Goal: Task Accomplishment & Management: Complete application form

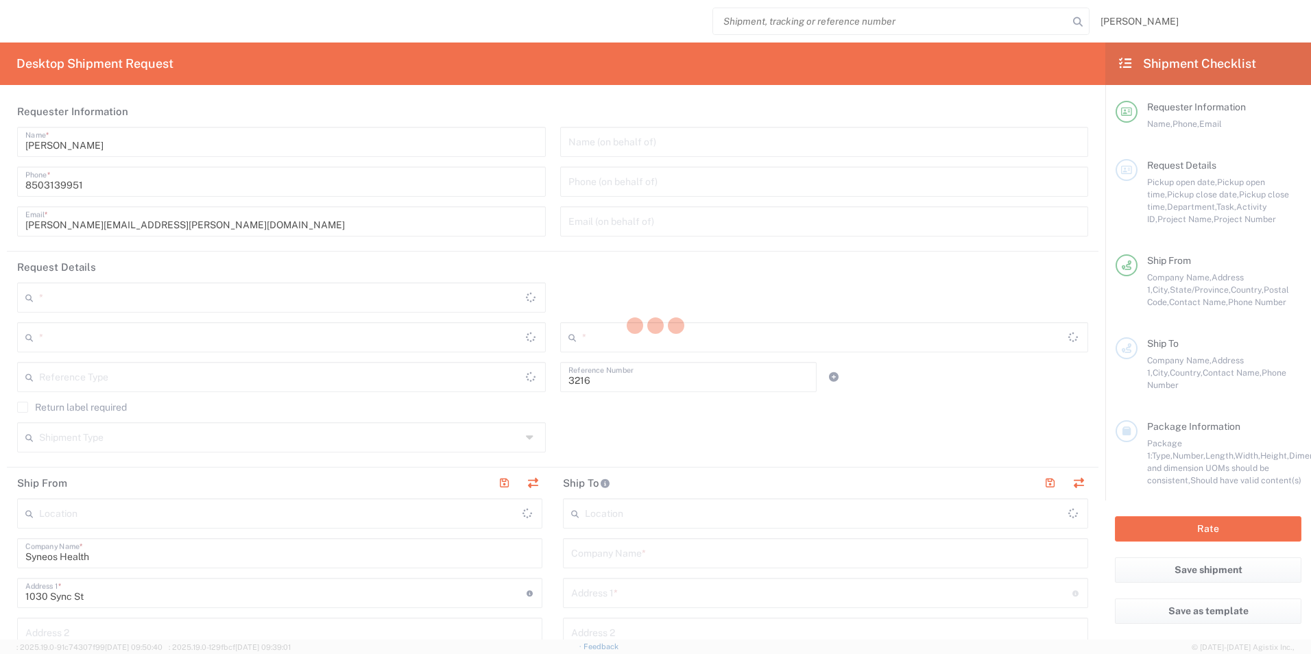
type input "Department"
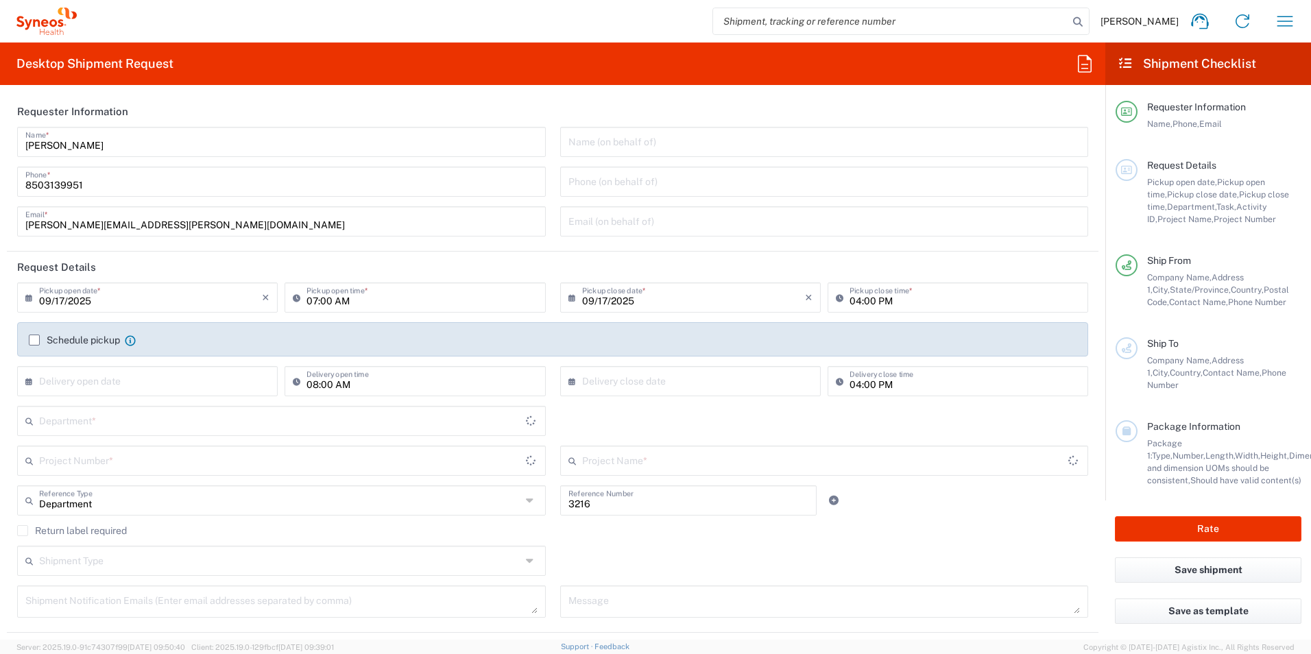
type input "[US_STATE]"
type input "[GEOGRAPHIC_DATA]"
type input "[PERSON_NAME] Rsrch Grp ([GEOGRAPHIC_DATA]) In"
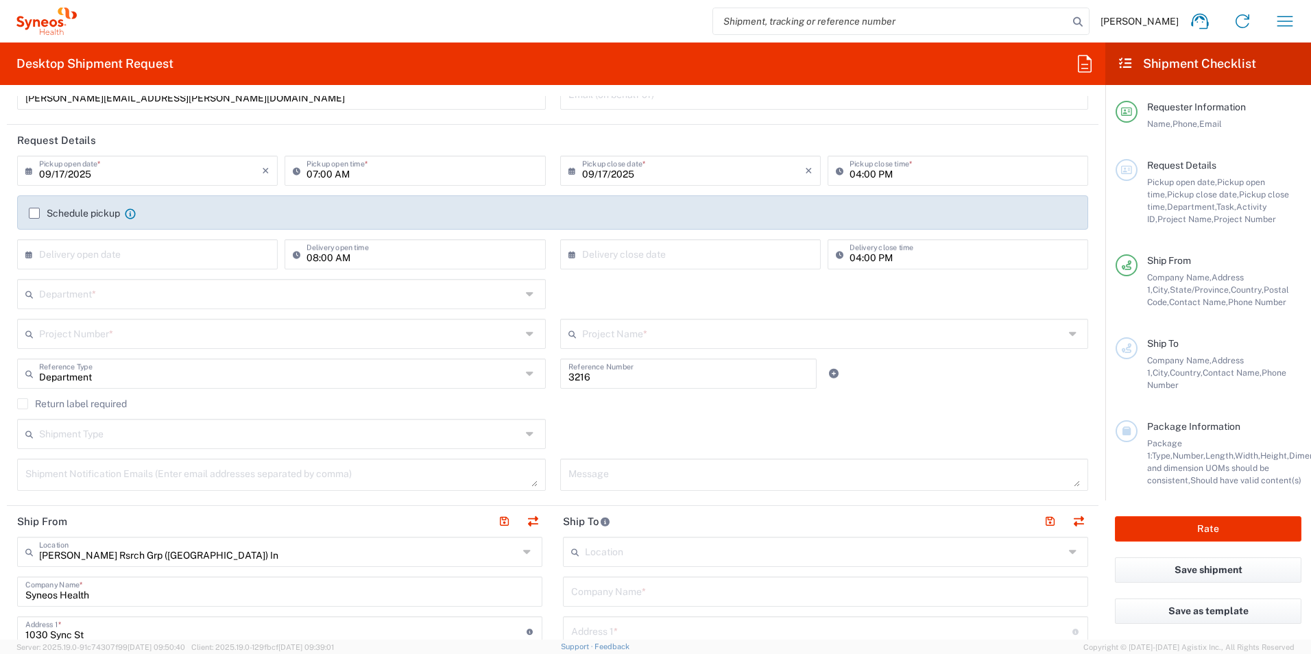
scroll to position [137, 0]
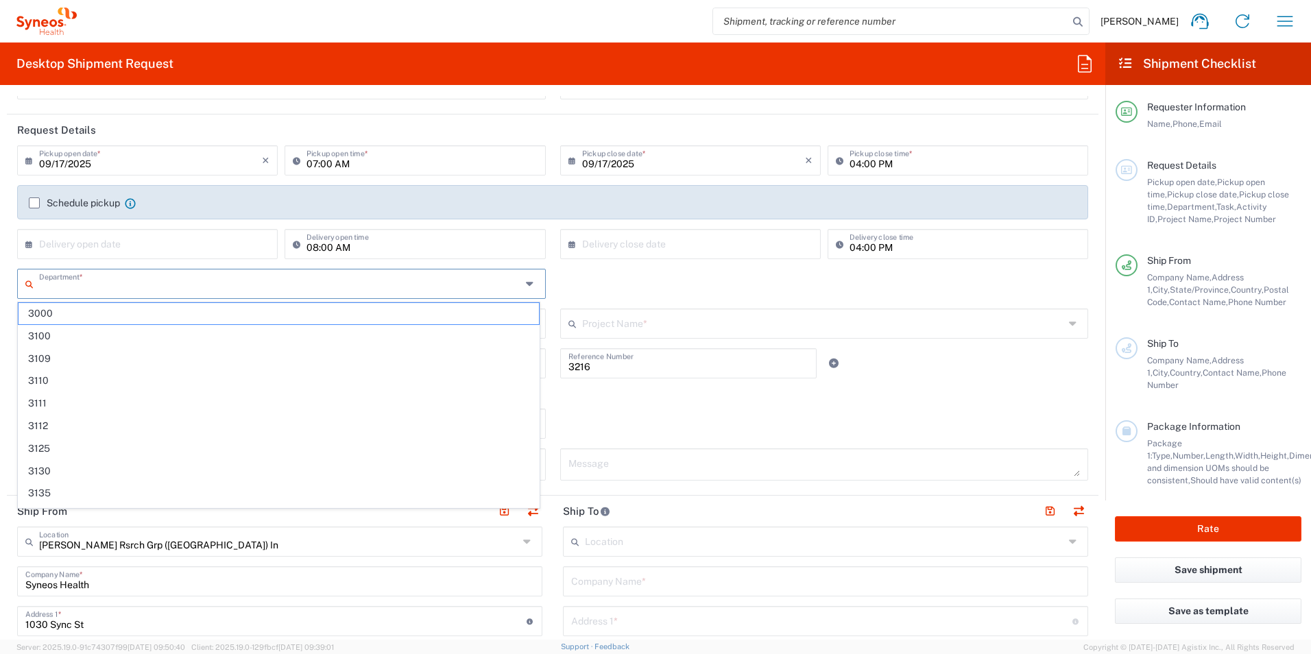
click at [146, 280] on input "text" at bounding box center [280, 283] width 482 height 24
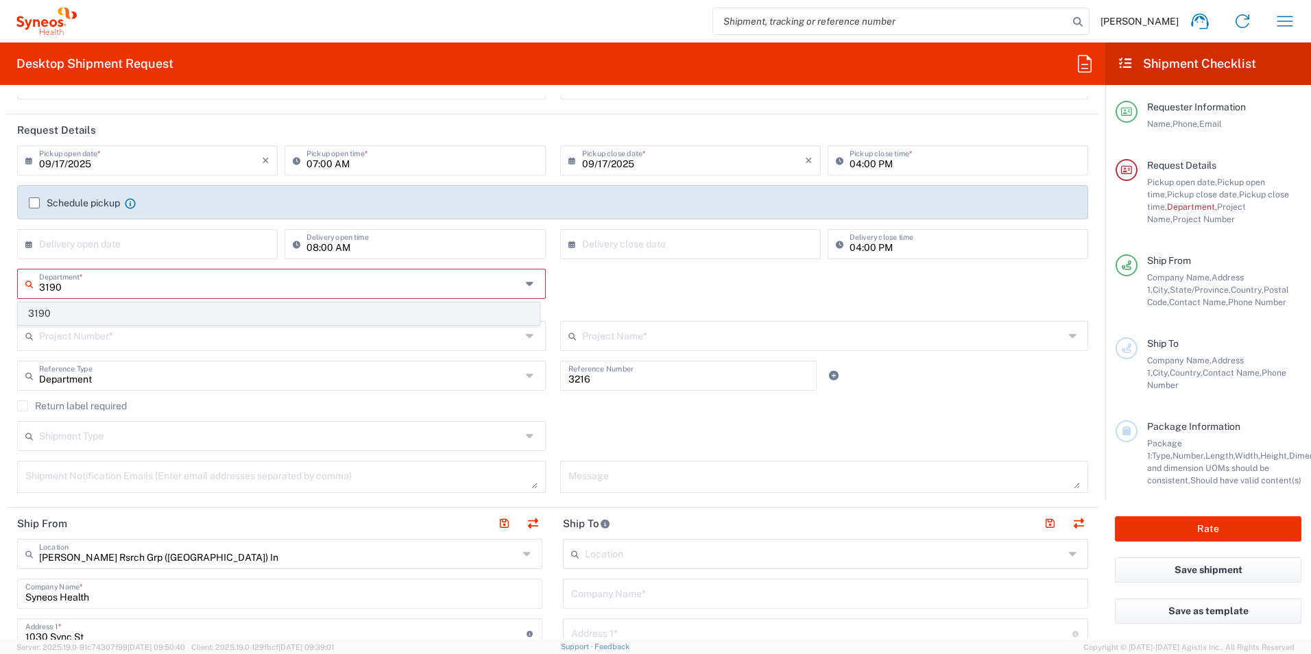
type input "3190"
click at [81, 313] on span "3190" at bounding box center [279, 313] width 520 height 21
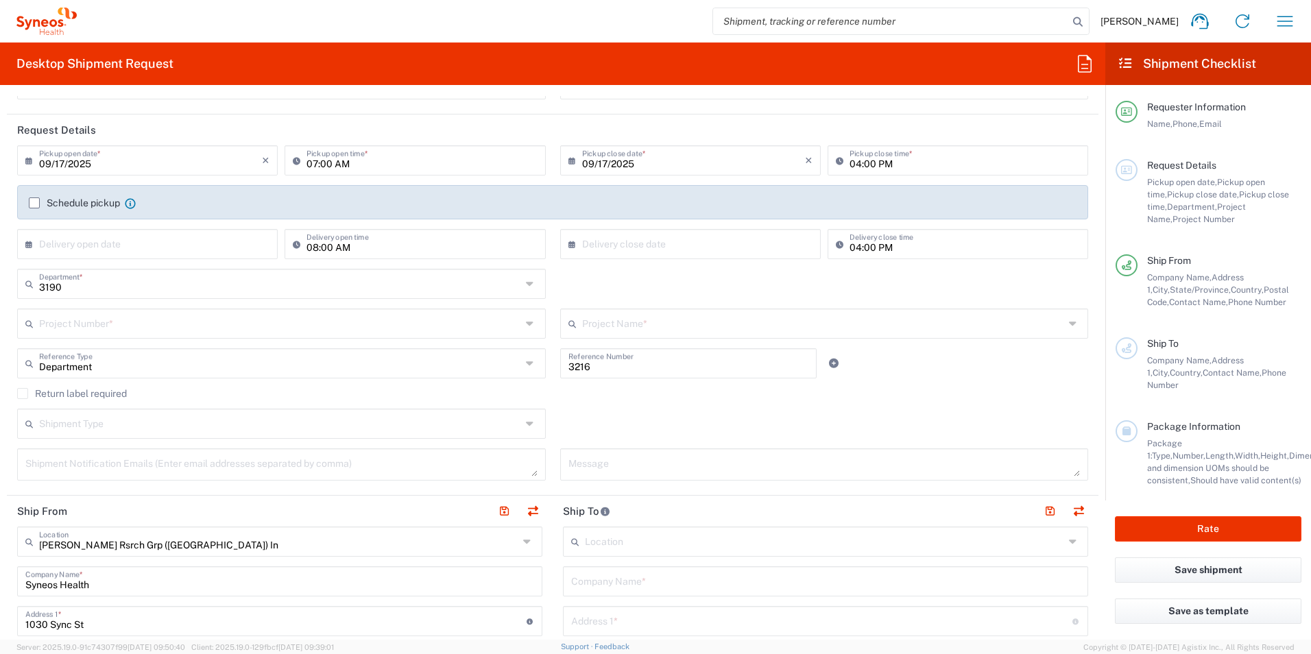
click at [120, 327] on input "text" at bounding box center [280, 323] width 482 height 24
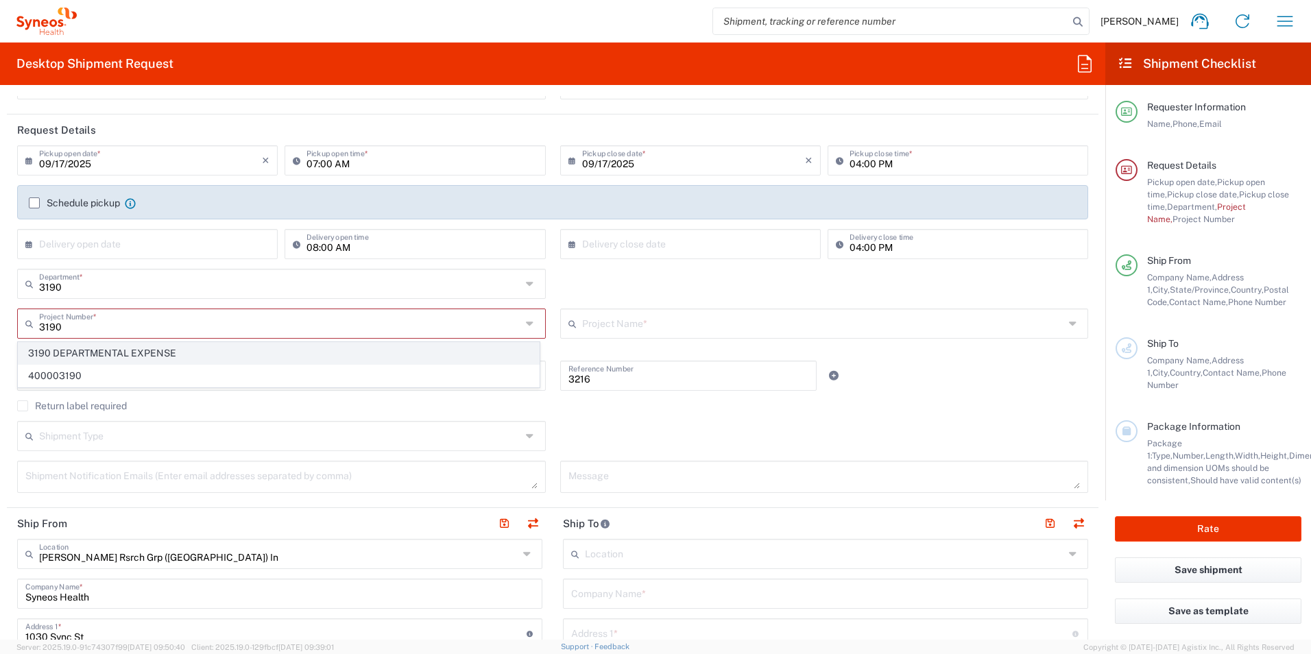
click at [139, 351] on span "3190 DEPARTMENTAL EXPENSE" at bounding box center [279, 353] width 520 height 21
type input "3190 DEPARTMENTAL EXPENSE"
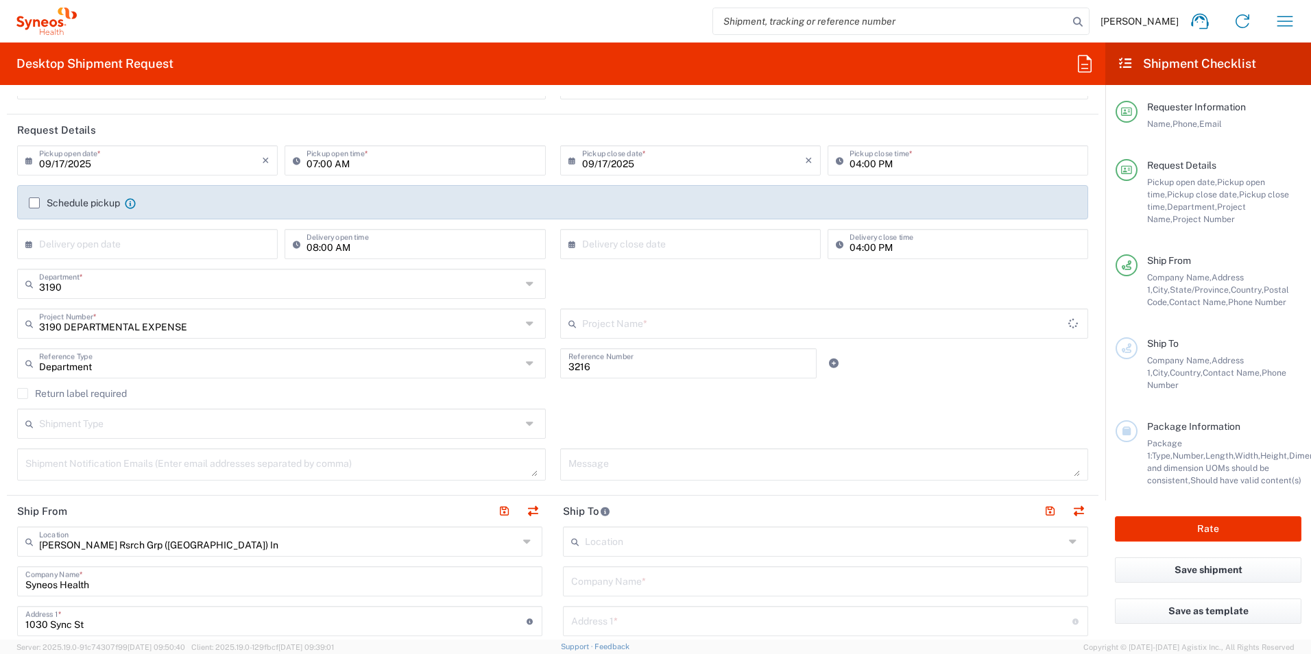
type input "3190 DEPARTMENTAL EXPENSE"
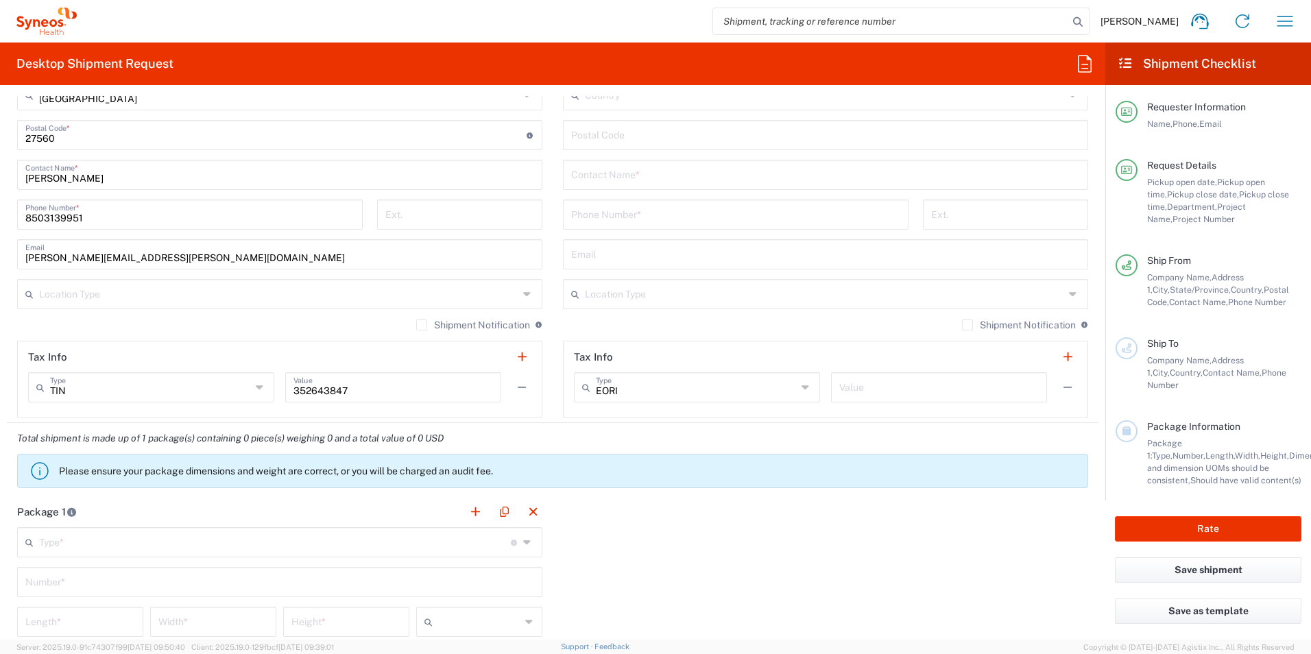
scroll to position [823, 0]
click at [670, 181] on input "text" at bounding box center [825, 173] width 509 height 24
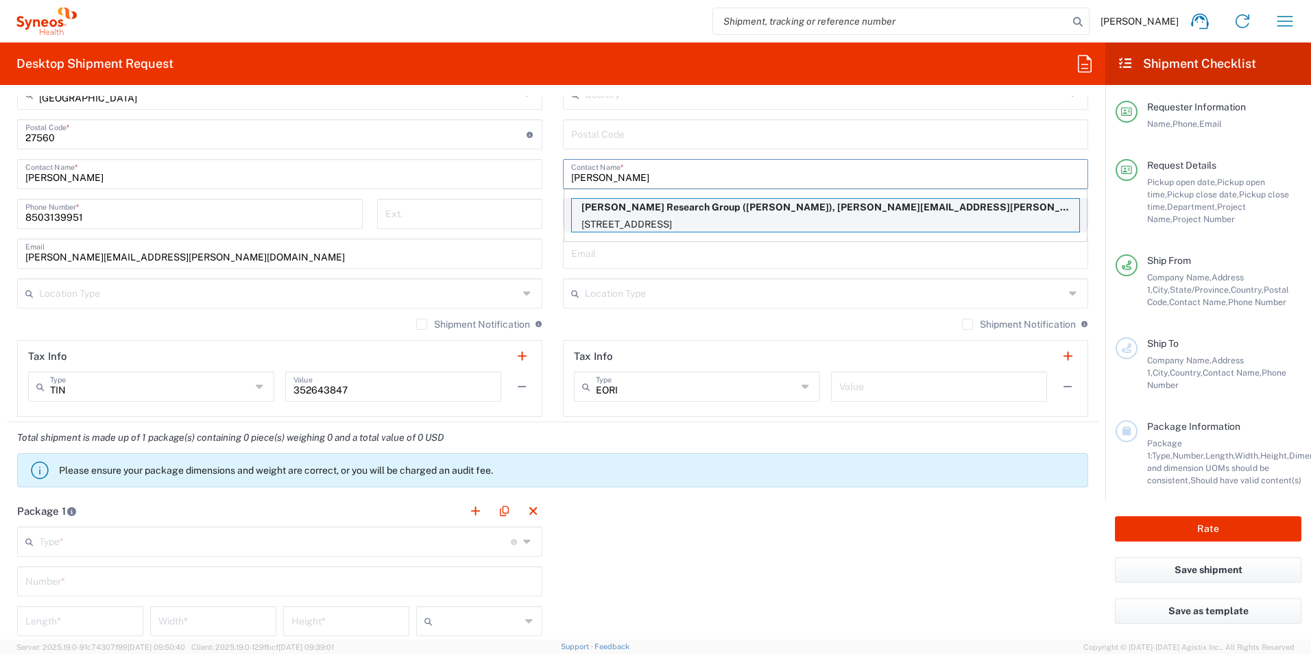
type input "[PERSON_NAME]"
click at [697, 211] on p "[PERSON_NAME] Research Group ([PERSON_NAME]), [PERSON_NAME][EMAIL_ADDRESS][PERS…" at bounding box center [825, 207] width 507 height 17
type input "[PERSON_NAME] Research Group"
type input "[STREET_ADDRESS]"
type input "Millington"
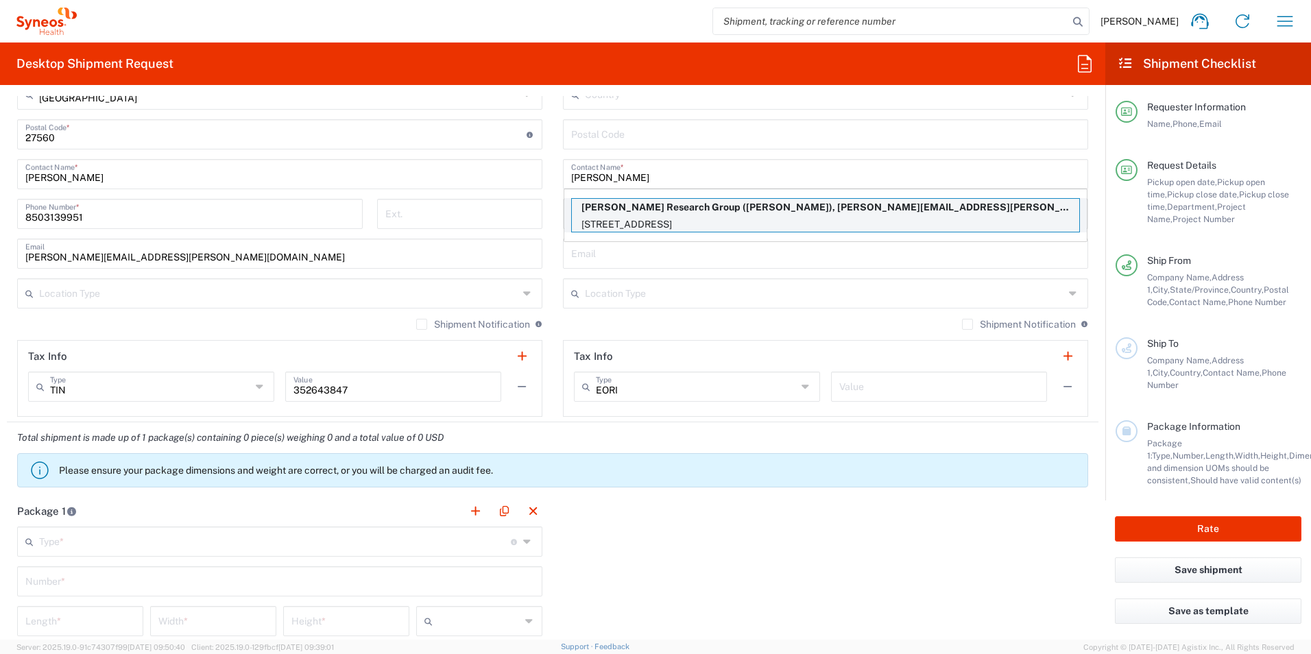
type input "[GEOGRAPHIC_DATA]"
type input "38053"
type input "[PERSON_NAME]"
type input "19013339731"
type input "[PERSON_NAME][EMAIL_ADDRESS][PERSON_NAME][DOMAIN_NAME]"
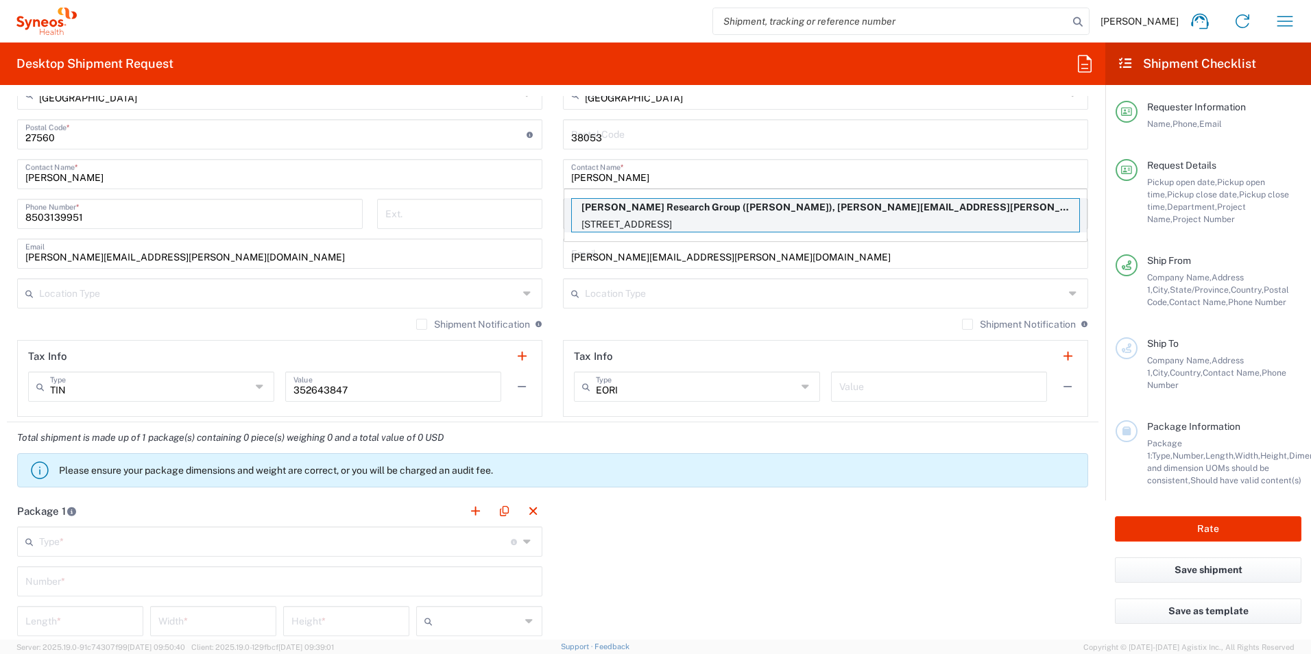
type input "[US_STATE]"
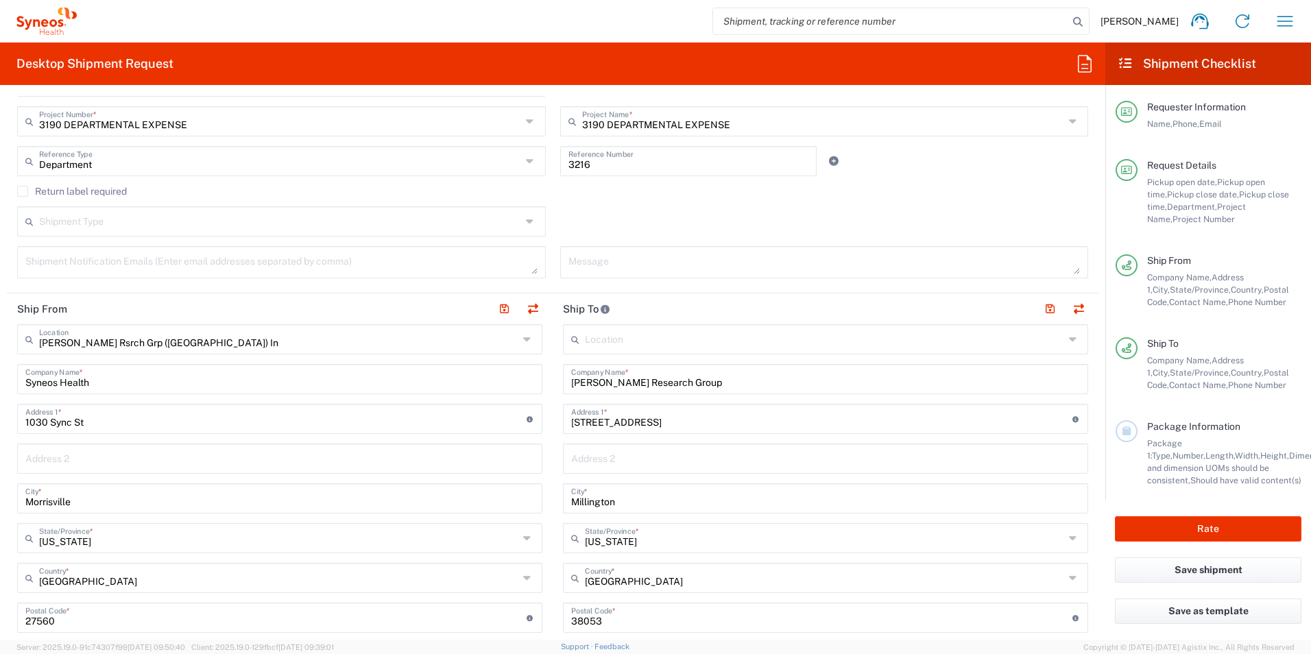
scroll to position [343, 0]
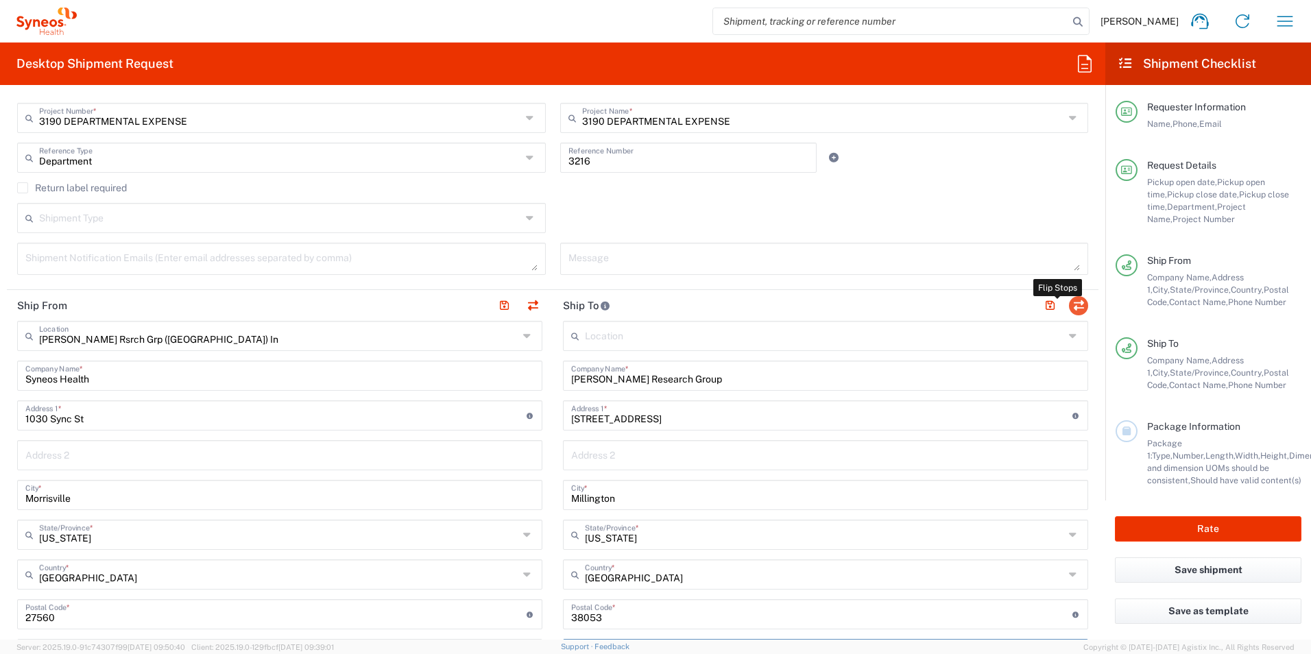
click at [1069, 303] on button "button" at bounding box center [1078, 305] width 19 height 19
type input "[PERSON_NAME] Research Group"
type input "[STREET_ADDRESS]"
type input "Millington"
type input "[US_STATE]"
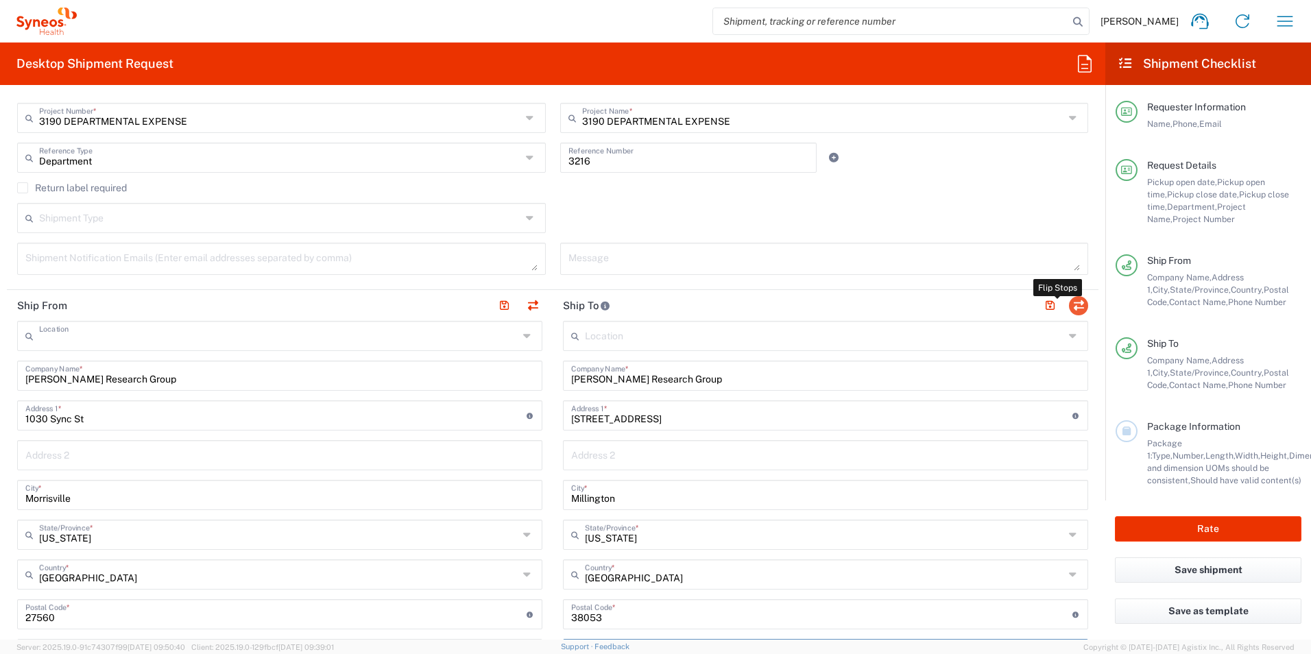
type input "38053"
type input "[PERSON_NAME]"
type input "19013339731"
type input "[PERSON_NAME][EMAIL_ADDRESS][PERSON_NAME][DOMAIN_NAME]"
type input "[PERSON_NAME] Rsrch Grp ([GEOGRAPHIC_DATA]) In"
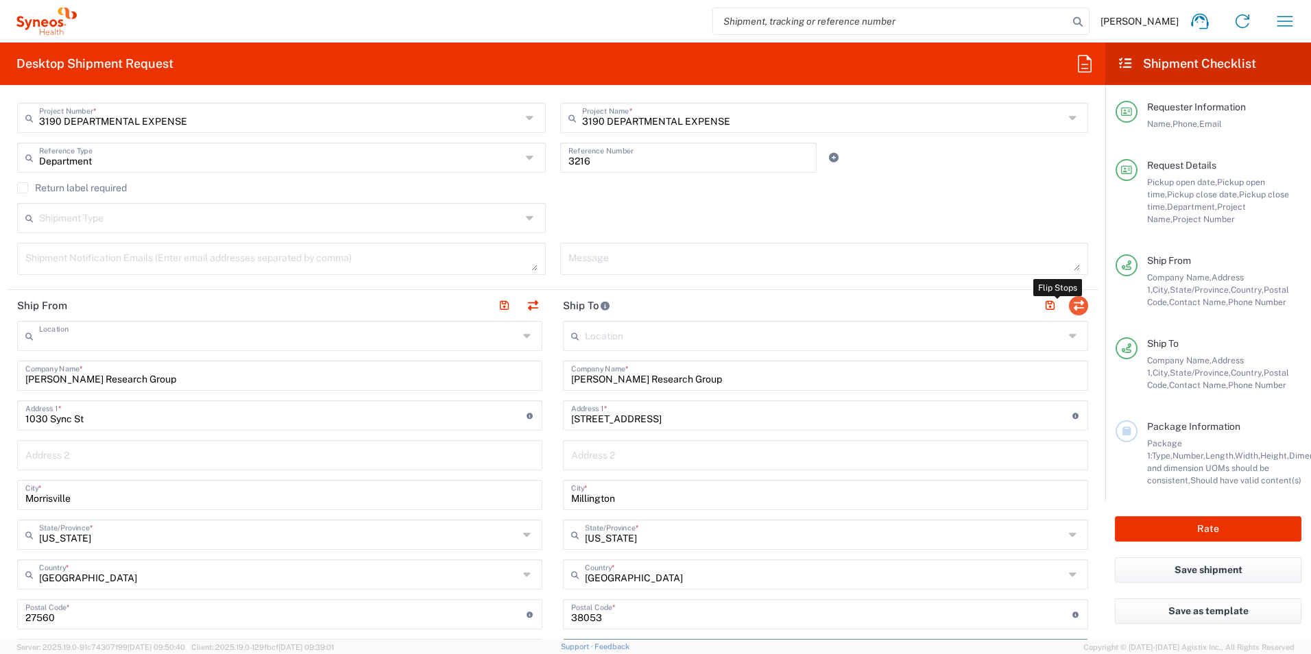
type input "Syneos Health"
type input "1030 Sync St"
type input "Morrisville"
type input "[US_STATE]"
type input "27560"
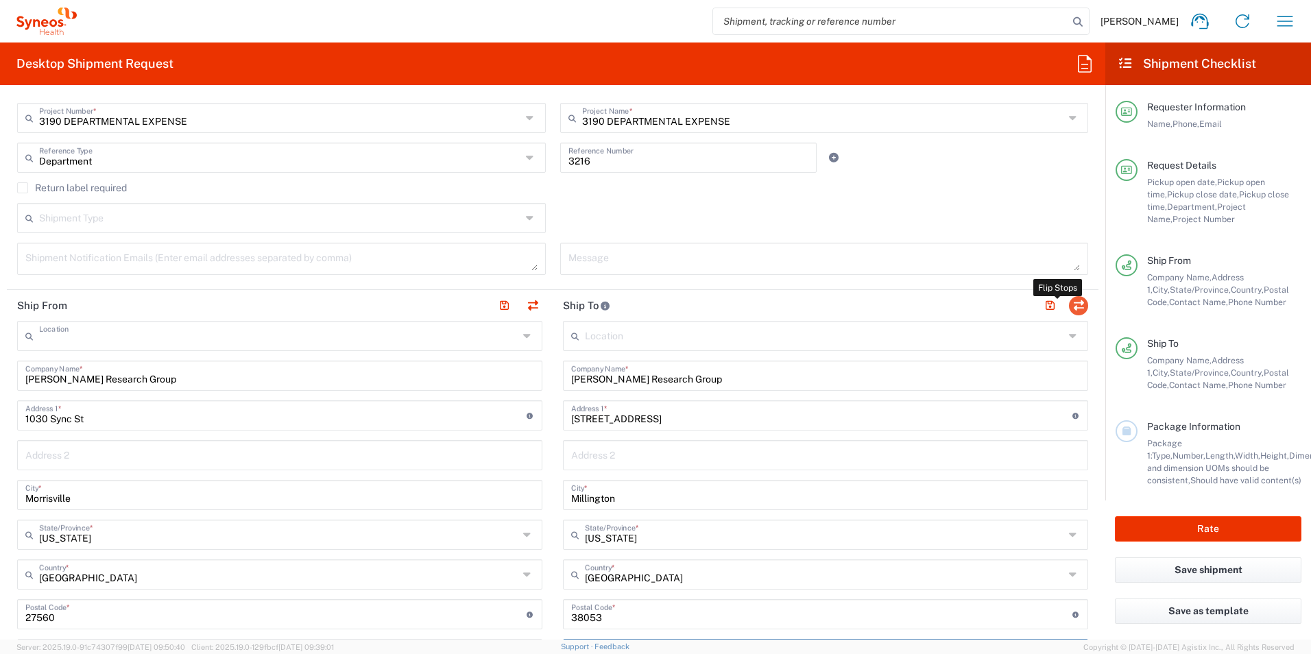
type input "[PERSON_NAME]"
type input "8503139951"
type input "[PERSON_NAME][EMAIL_ADDRESS][PERSON_NAME][DOMAIN_NAME]"
type input "EORI"
type input "TIN"
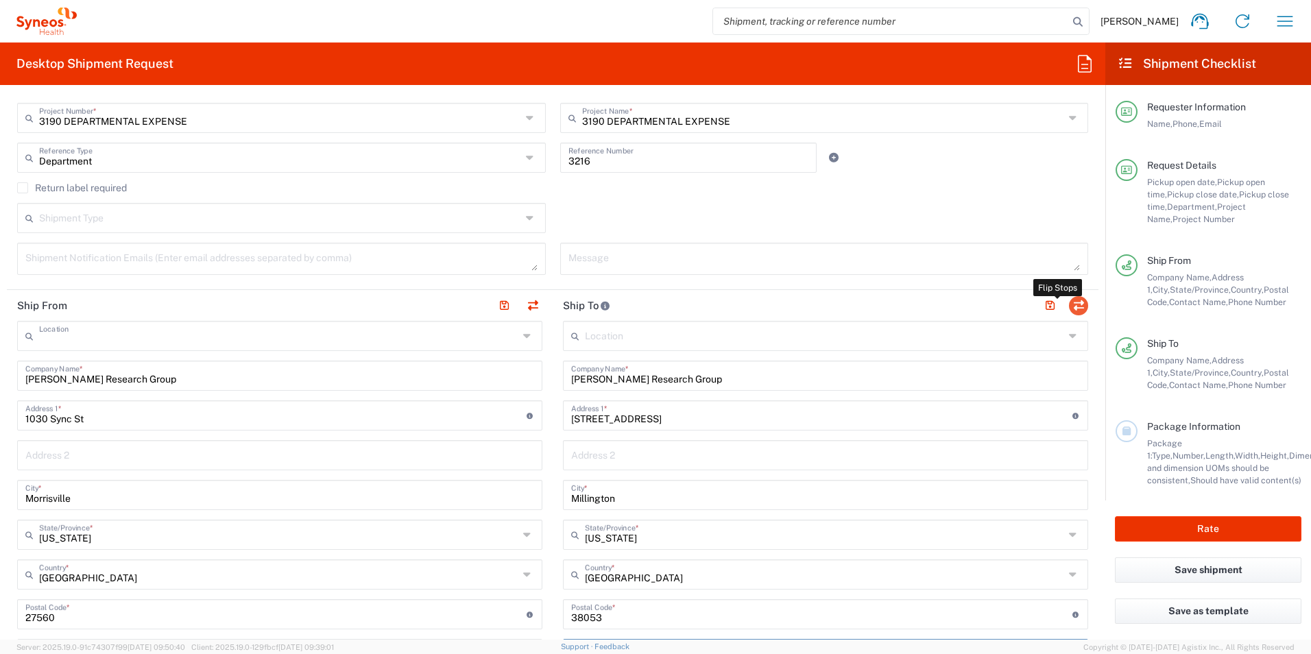
type input "352643847"
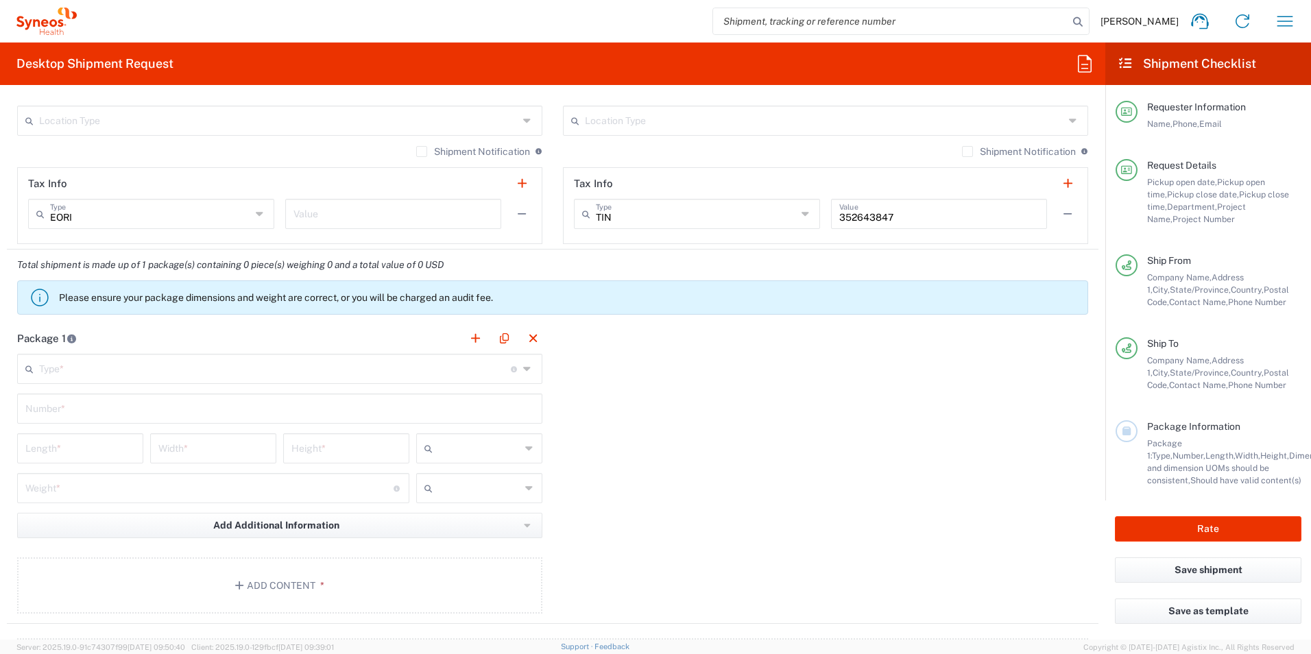
scroll to position [1097, 0]
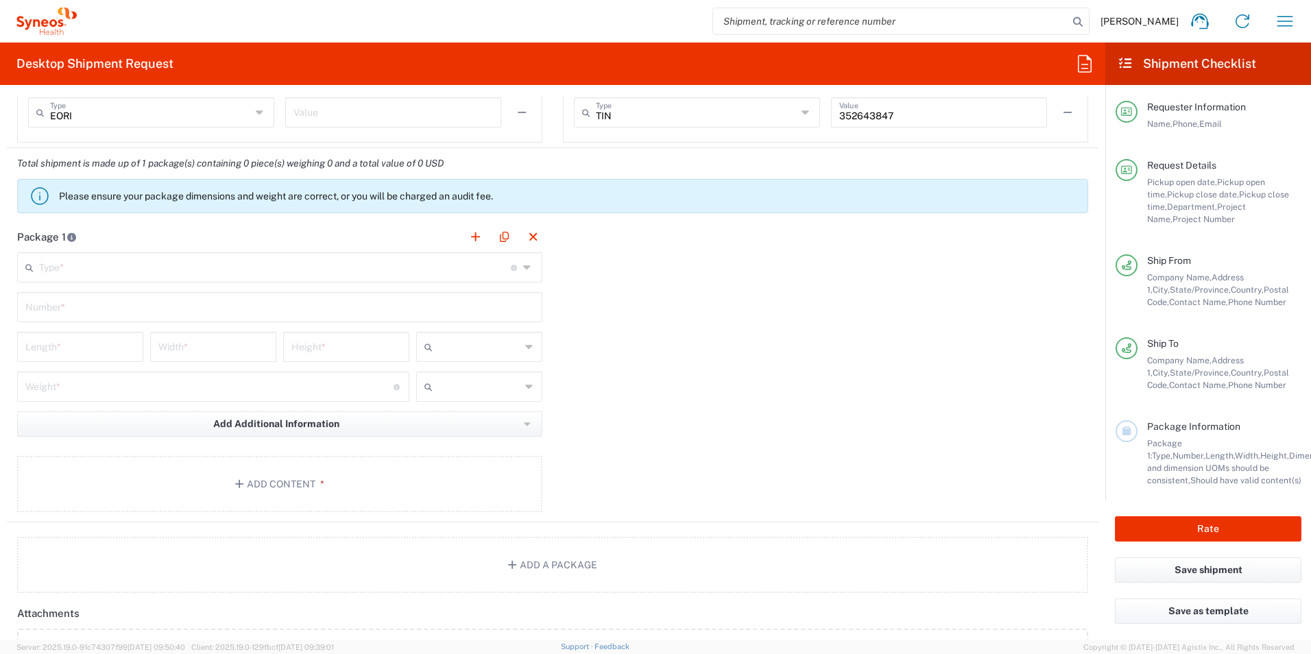
click at [187, 269] on input "text" at bounding box center [275, 266] width 472 height 24
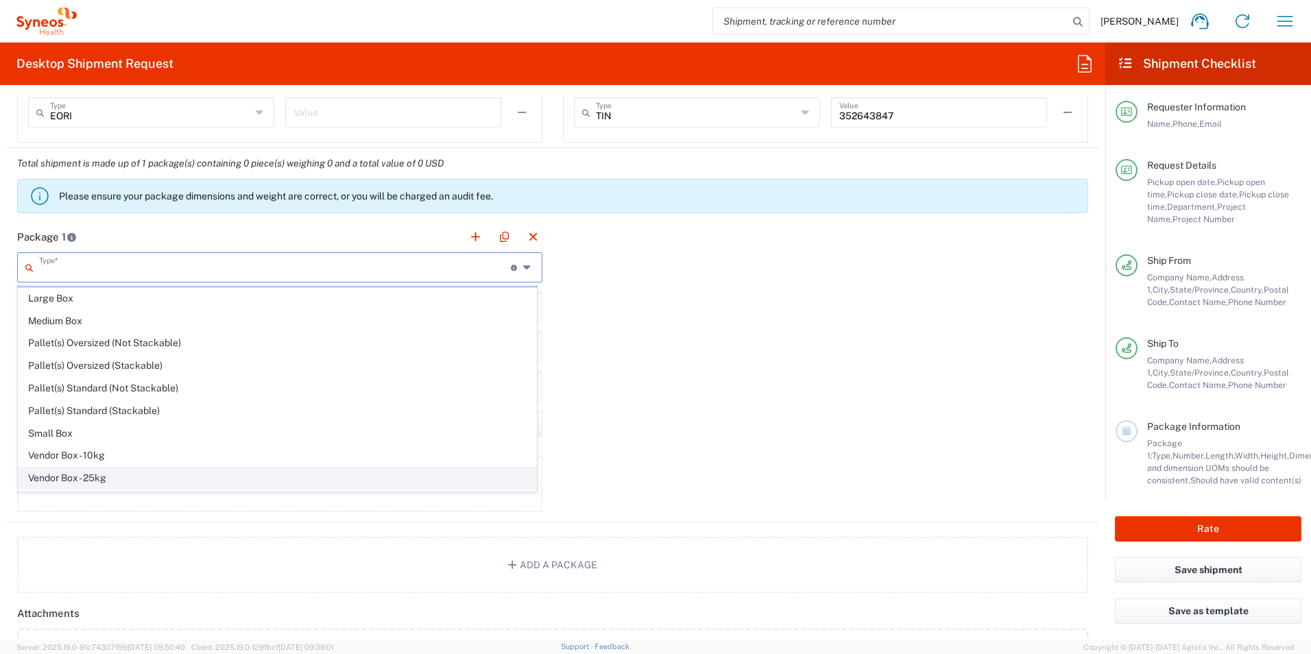
scroll to position [42, 0]
click at [99, 474] on span "Your Packaging" at bounding box center [278, 480] width 518 height 21
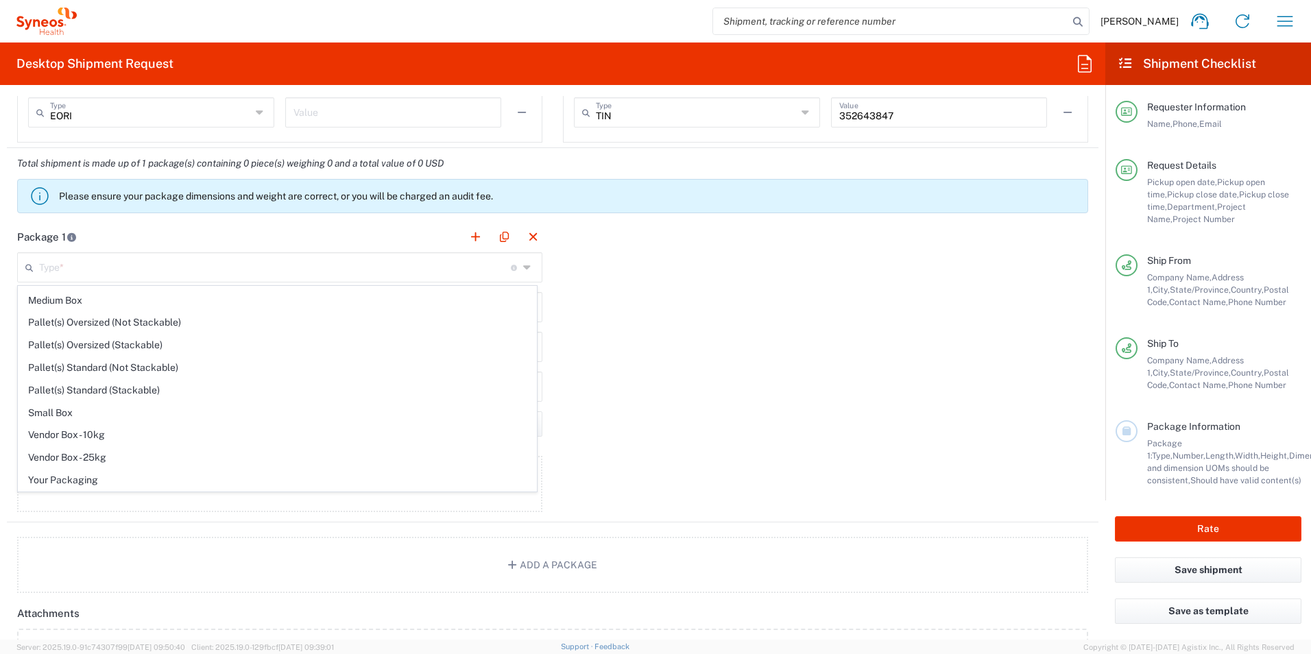
type input "Your Packaging"
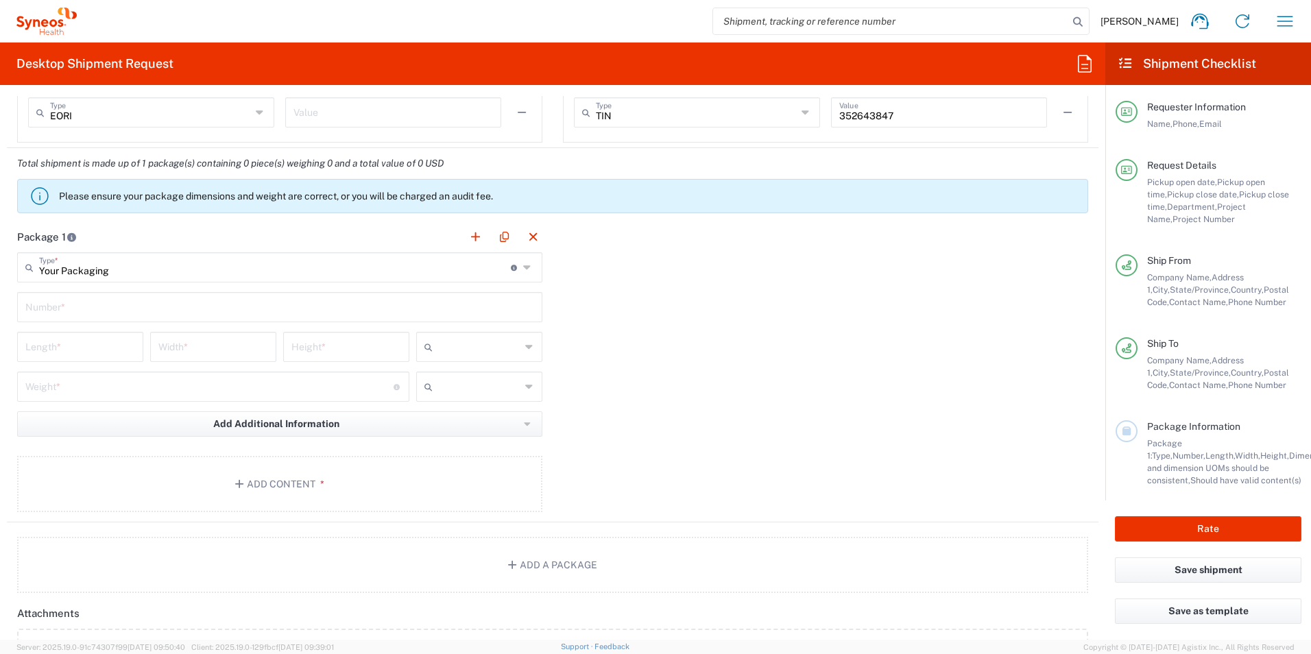
click at [94, 309] on input "text" at bounding box center [279, 306] width 509 height 24
type input "1"
click at [105, 339] on input "number" at bounding box center [80, 346] width 110 height 24
type input "18"
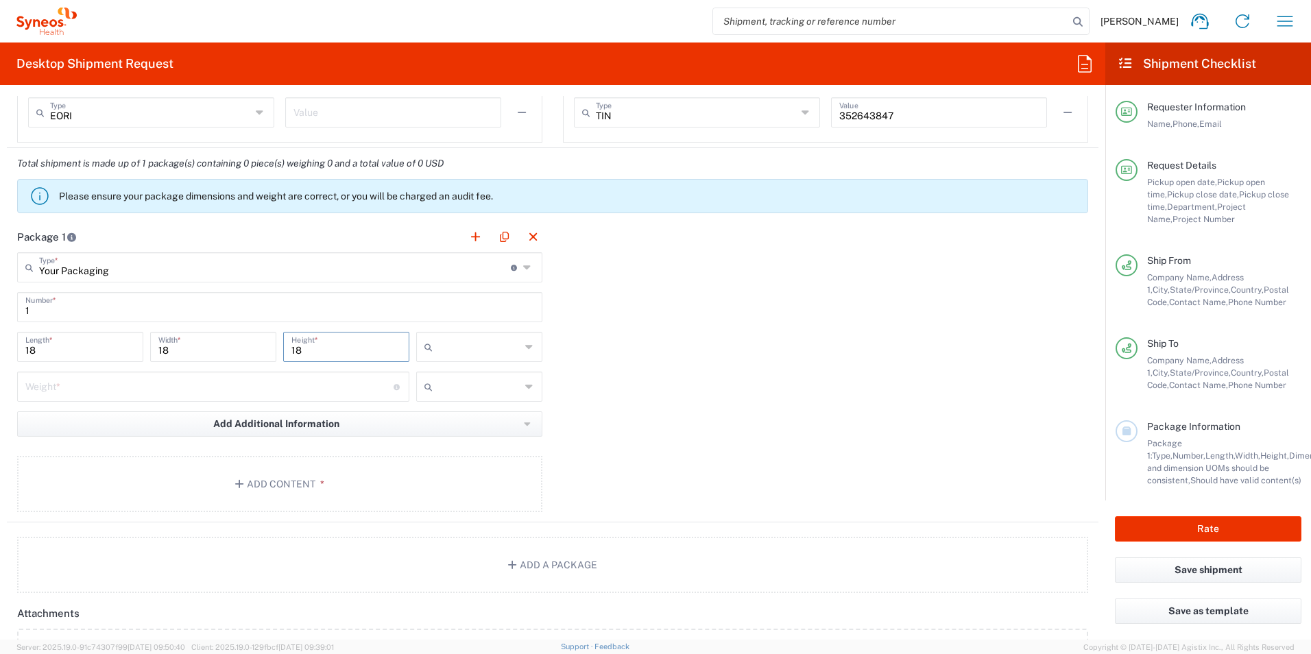
type input "18"
type input "in"
type input "34"
click at [452, 383] on input "text" at bounding box center [479, 387] width 82 height 22
click at [453, 433] on span "lbs" at bounding box center [474, 438] width 122 height 21
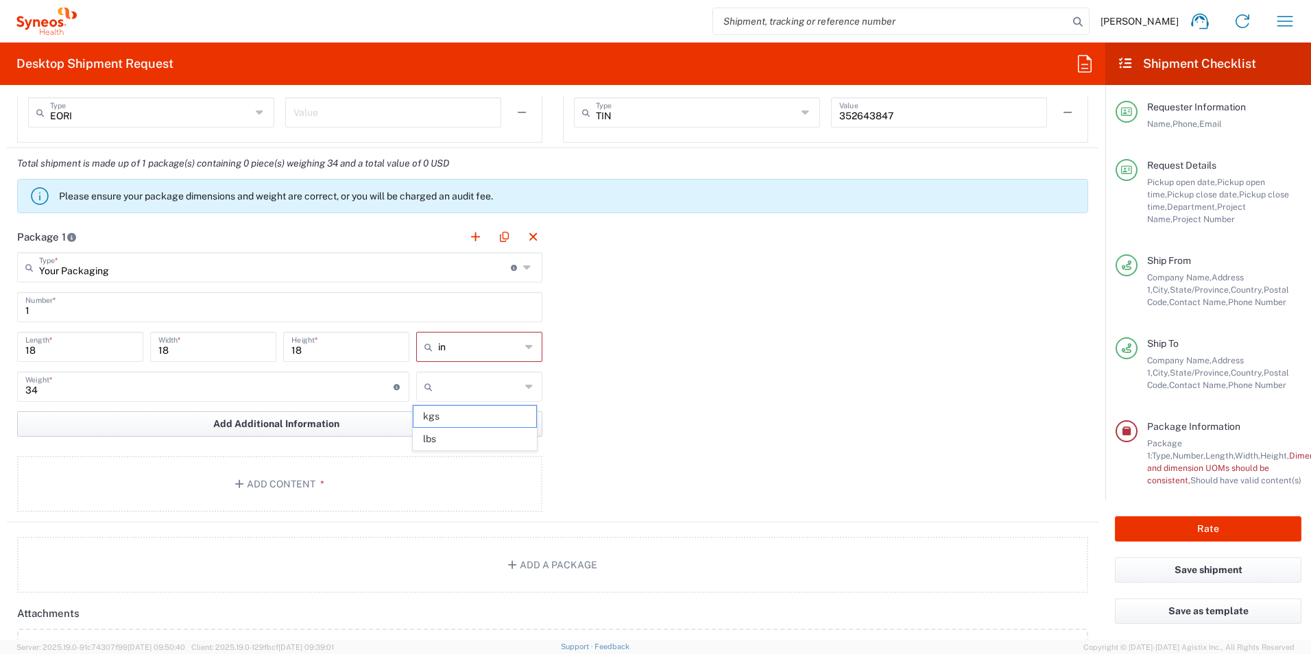
type input "lbs"
click at [369, 488] on button "Add Content *" at bounding box center [279, 484] width 525 height 56
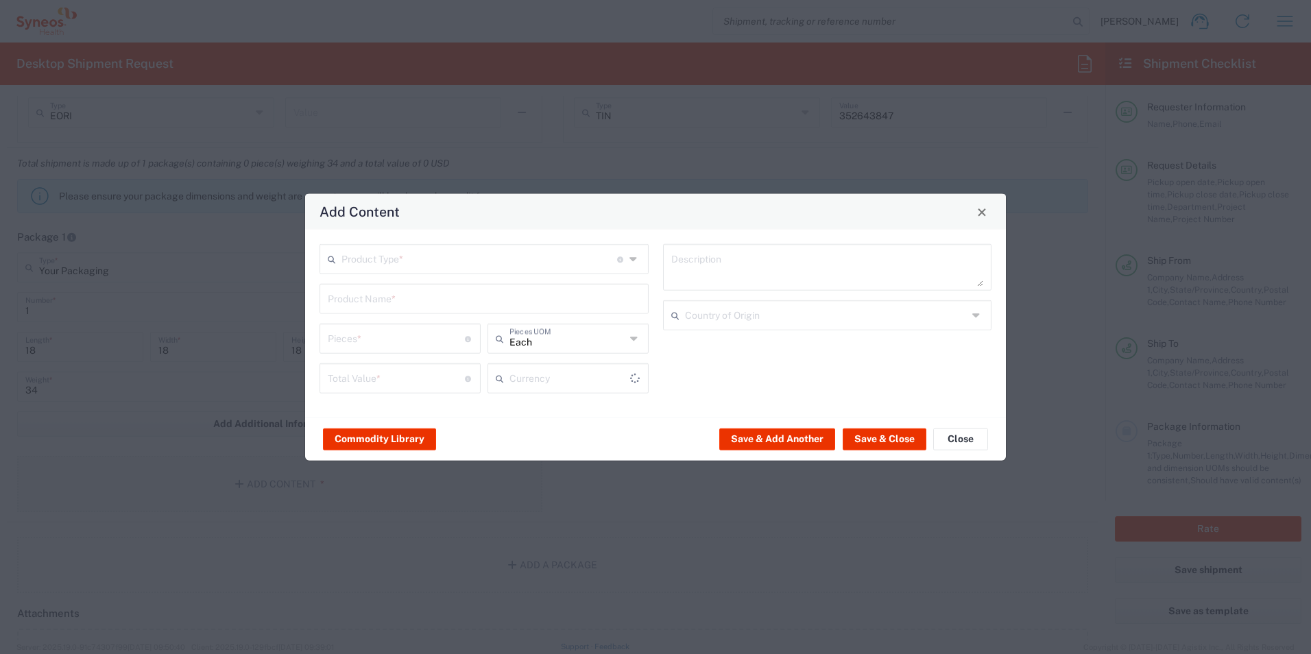
type input "US Dollar"
click at [402, 262] on input "text" at bounding box center [479, 258] width 276 height 24
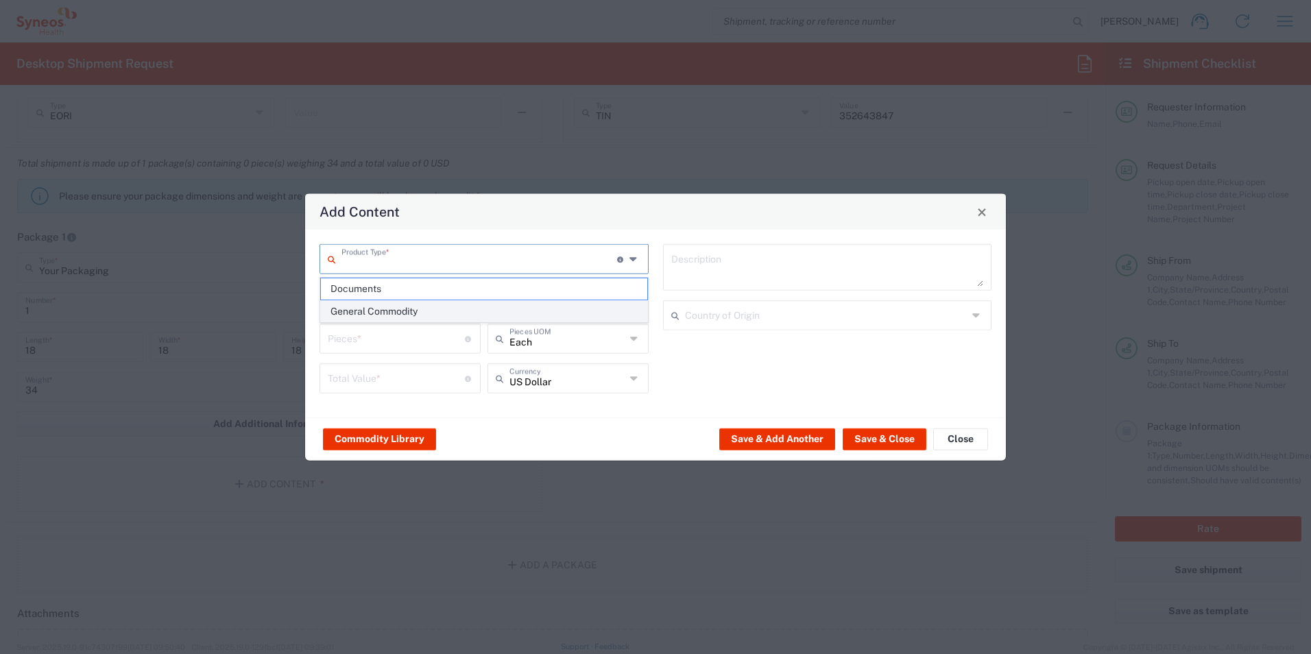
click at [401, 305] on span "General Commodity" at bounding box center [484, 311] width 326 height 21
type input "General Commodity"
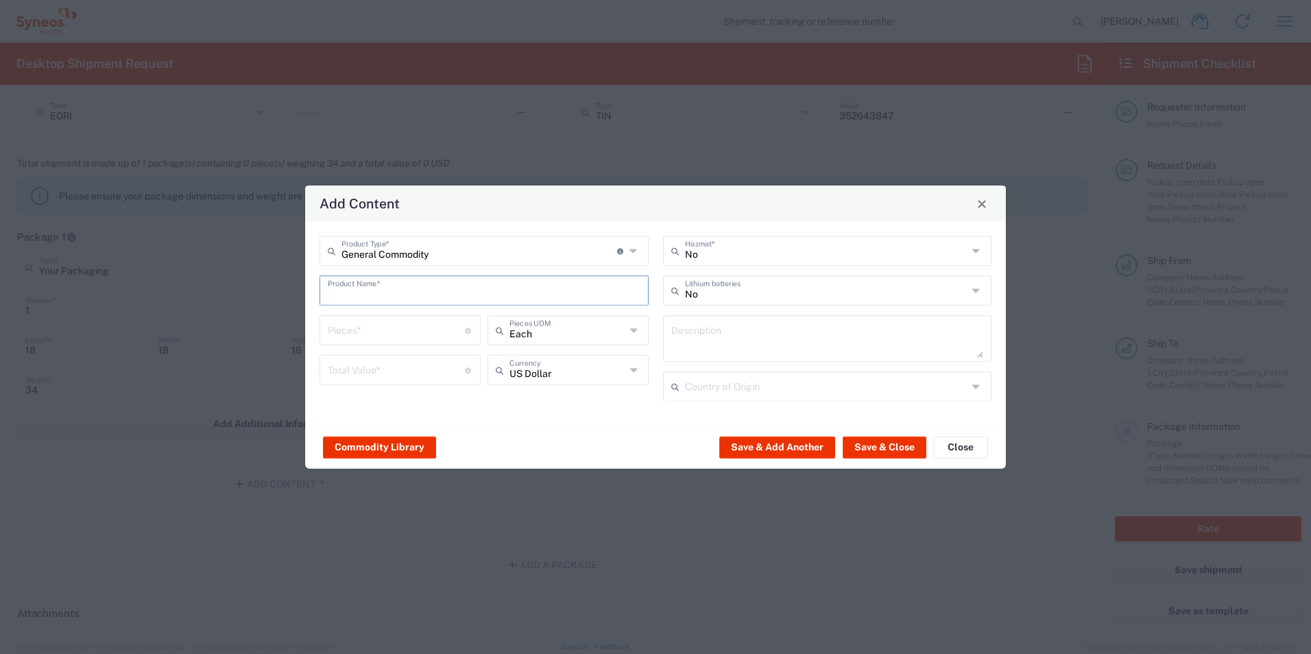
click at [396, 289] on input "text" at bounding box center [484, 290] width 313 height 24
type input "Nursing supplies"
click at [380, 332] on input "number" at bounding box center [396, 329] width 137 height 24
type input "200"
click at [405, 372] on input "number" at bounding box center [396, 369] width 137 height 24
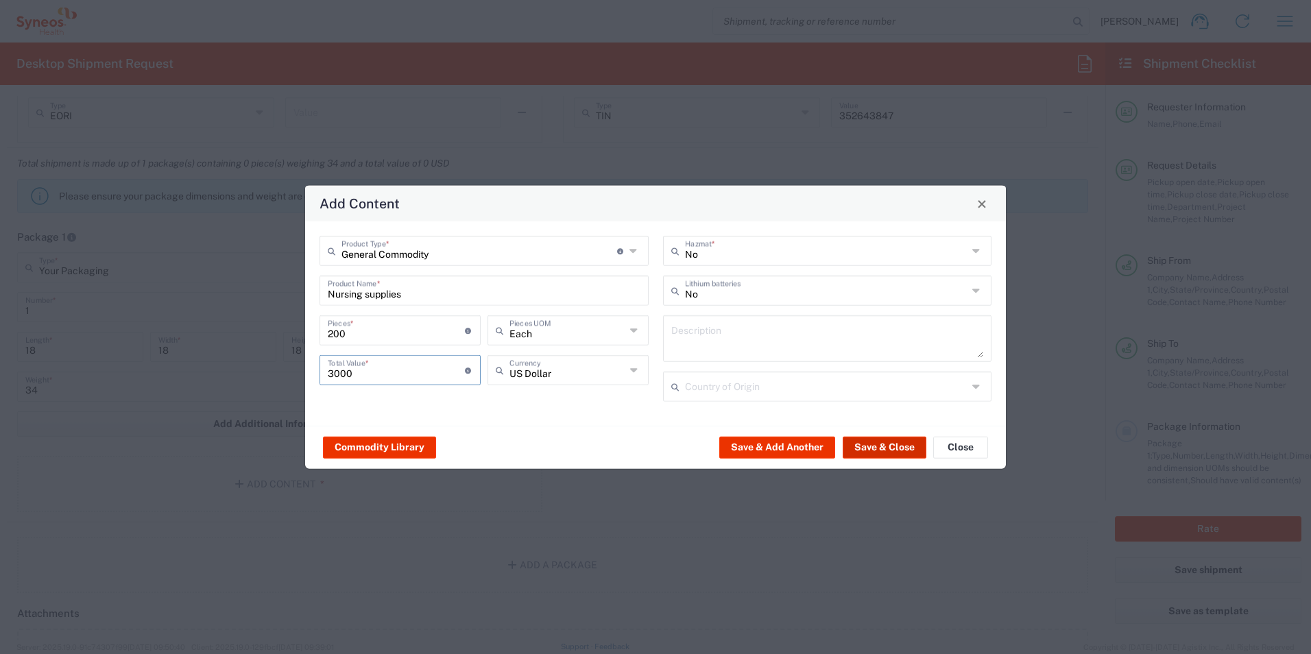
type input "3000"
click at [866, 439] on button "Save & Close" at bounding box center [884, 447] width 84 height 22
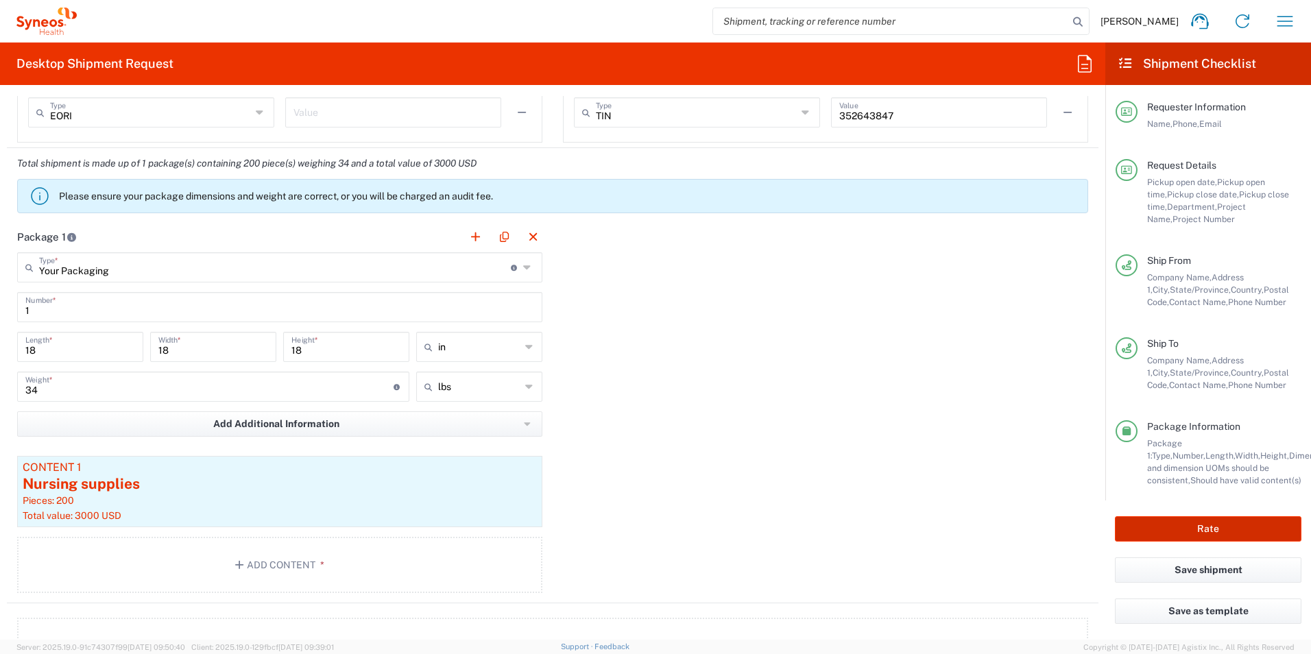
click at [1174, 537] on button "Rate" at bounding box center [1208, 528] width 186 height 25
type input "3190 DEPARTMENTAL EXPENSE"
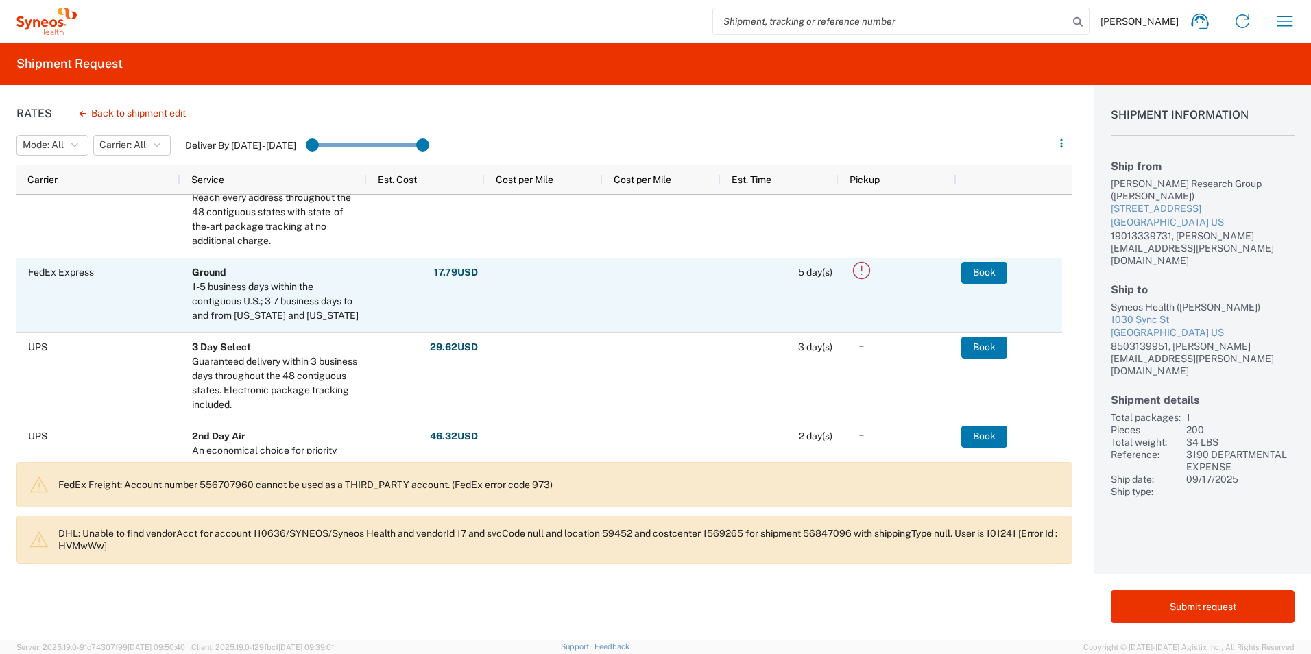
scroll to position [69, 0]
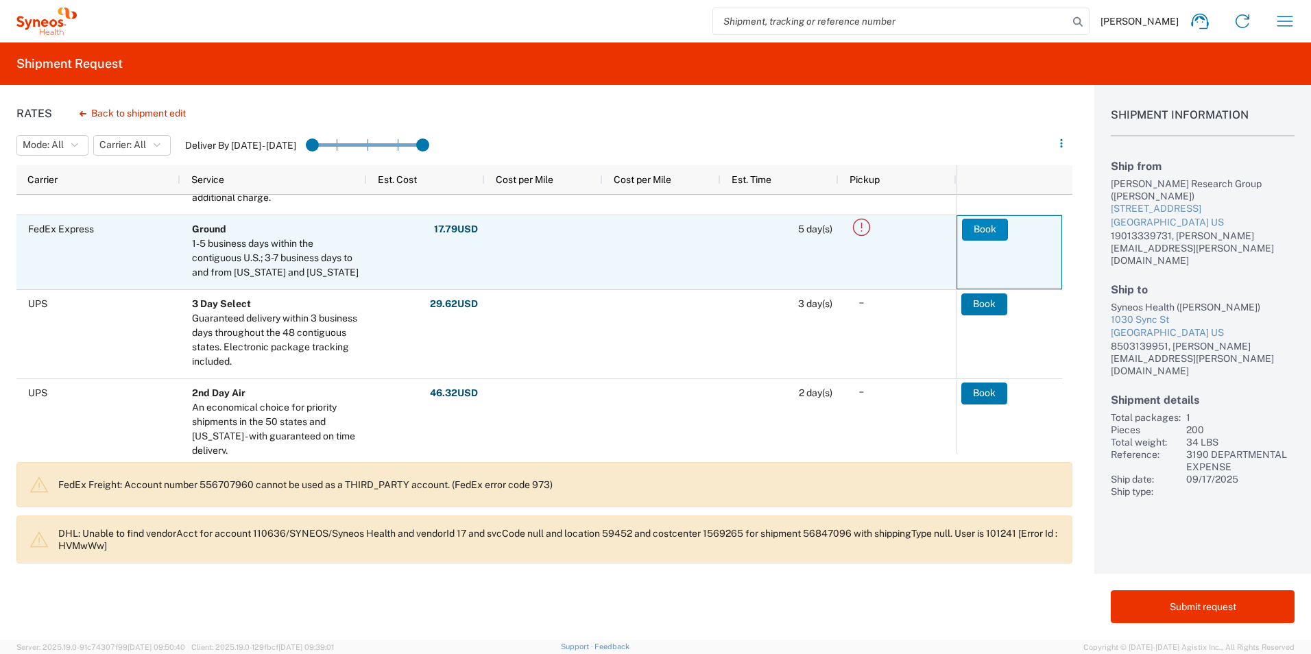
click at [986, 233] on button "Book" at bounding box center [985, 230] width 46 height 22
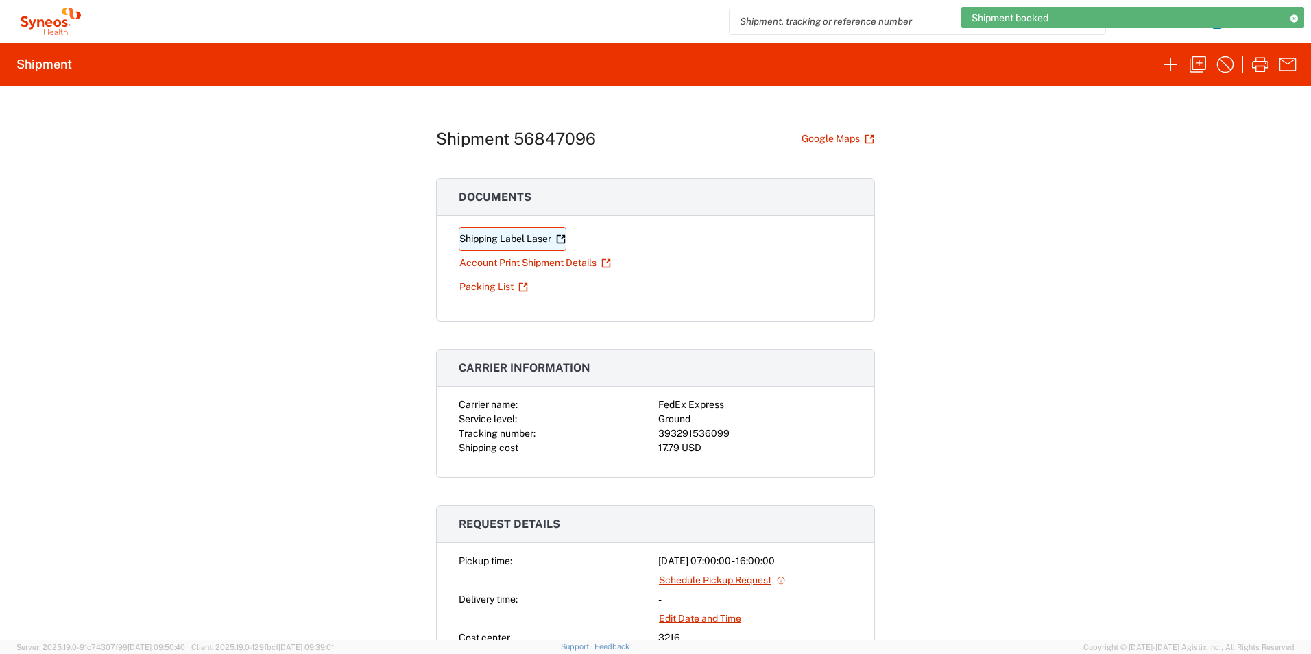
click at [537, 240] on link "Shipping Label Laser" at bounding box center [513, 239] width 108 height 24
